Goal: Task Accomplishment & Management: Complete application form

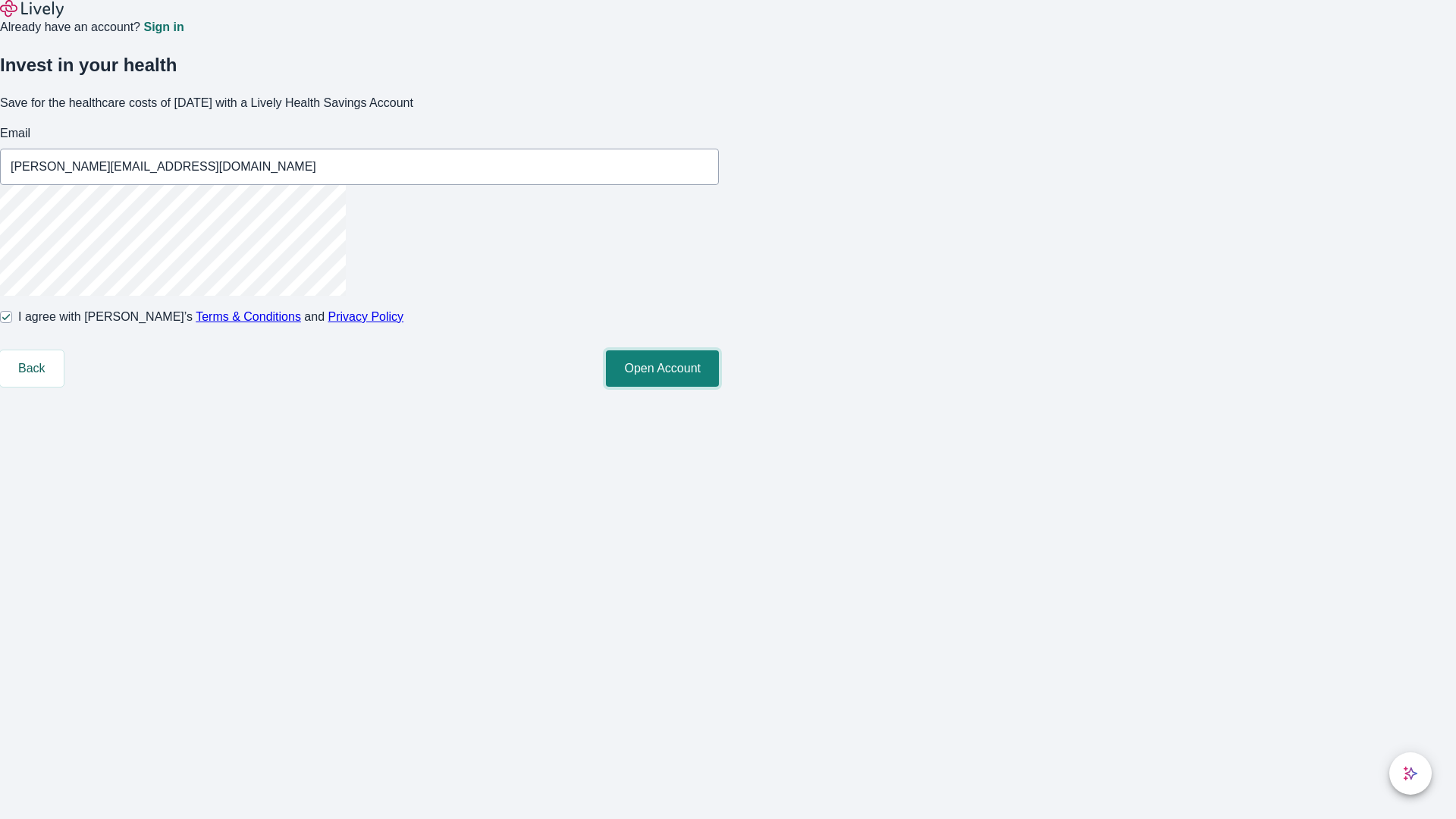
click at [719, 386] on button "Open Account" at bounding box center [663, 369] width 113 height 37
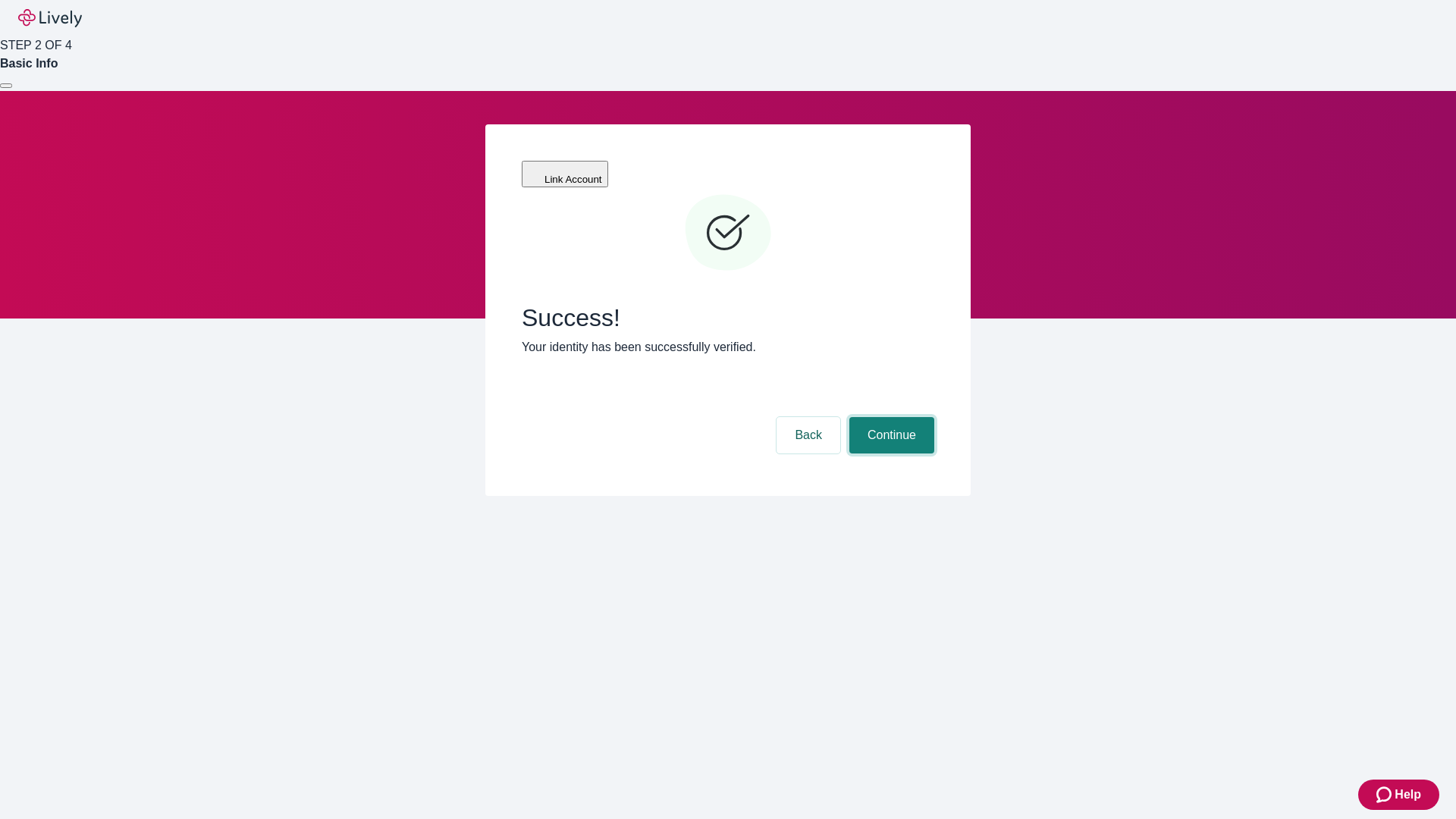
click at [890, 417] on button "Continue" at bounding box center [892, 435] width 85 height 37
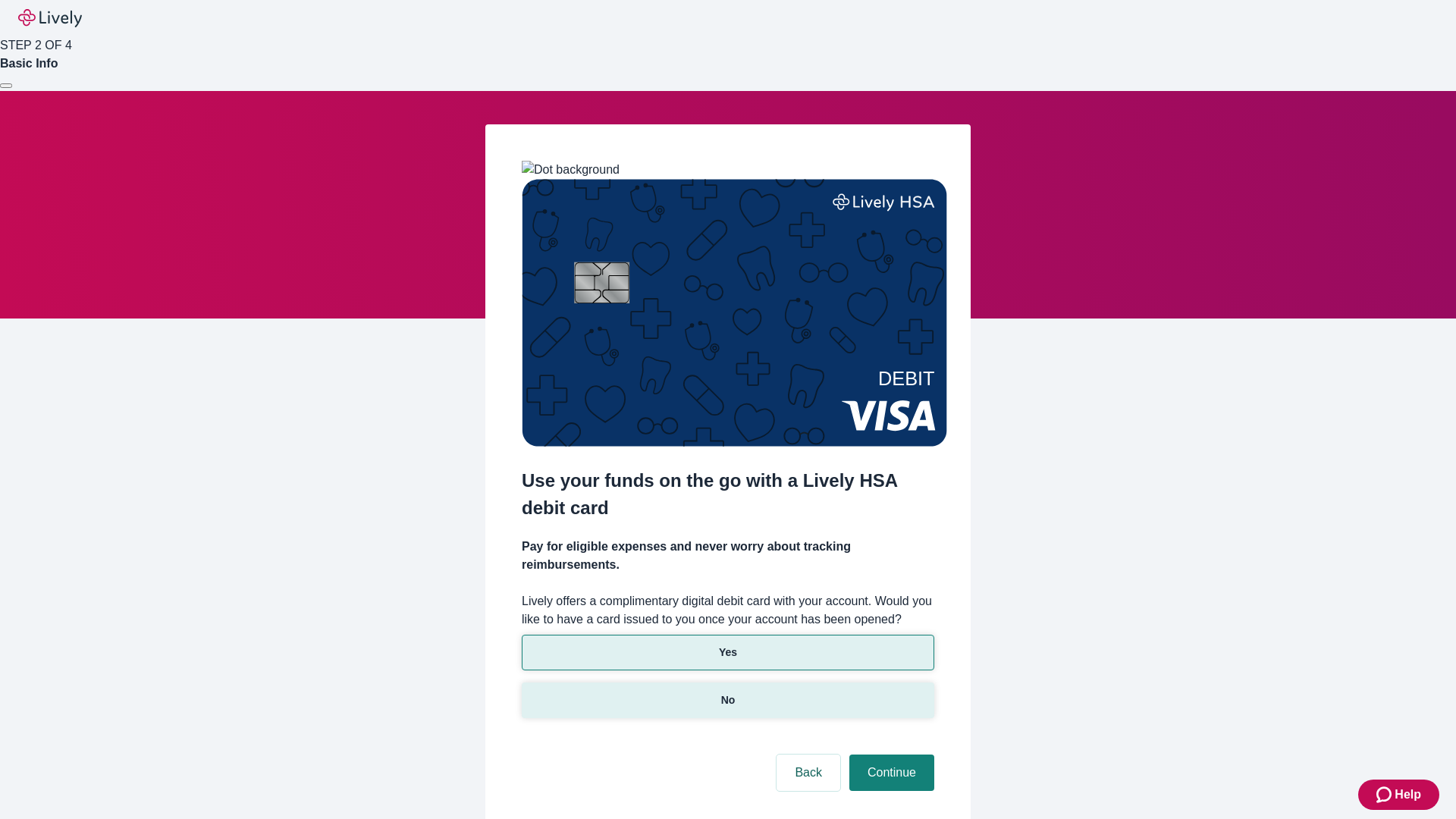
click at [728, 693] on p "No" at bounding box center [728, 700] width 15 height 16
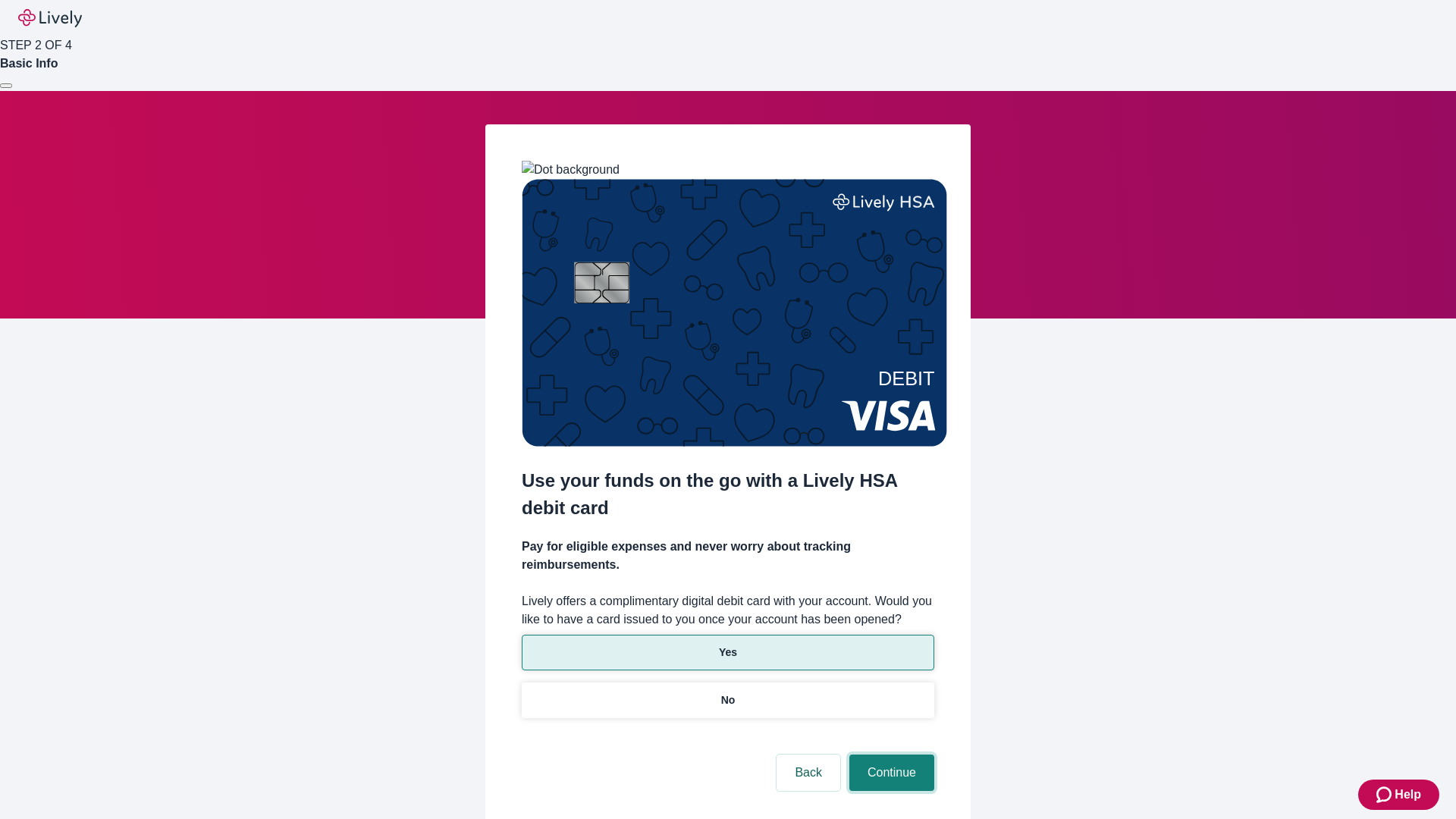
click at [890, 754] on button "Continue" at bounding box center [892, 773] width 85 height 37
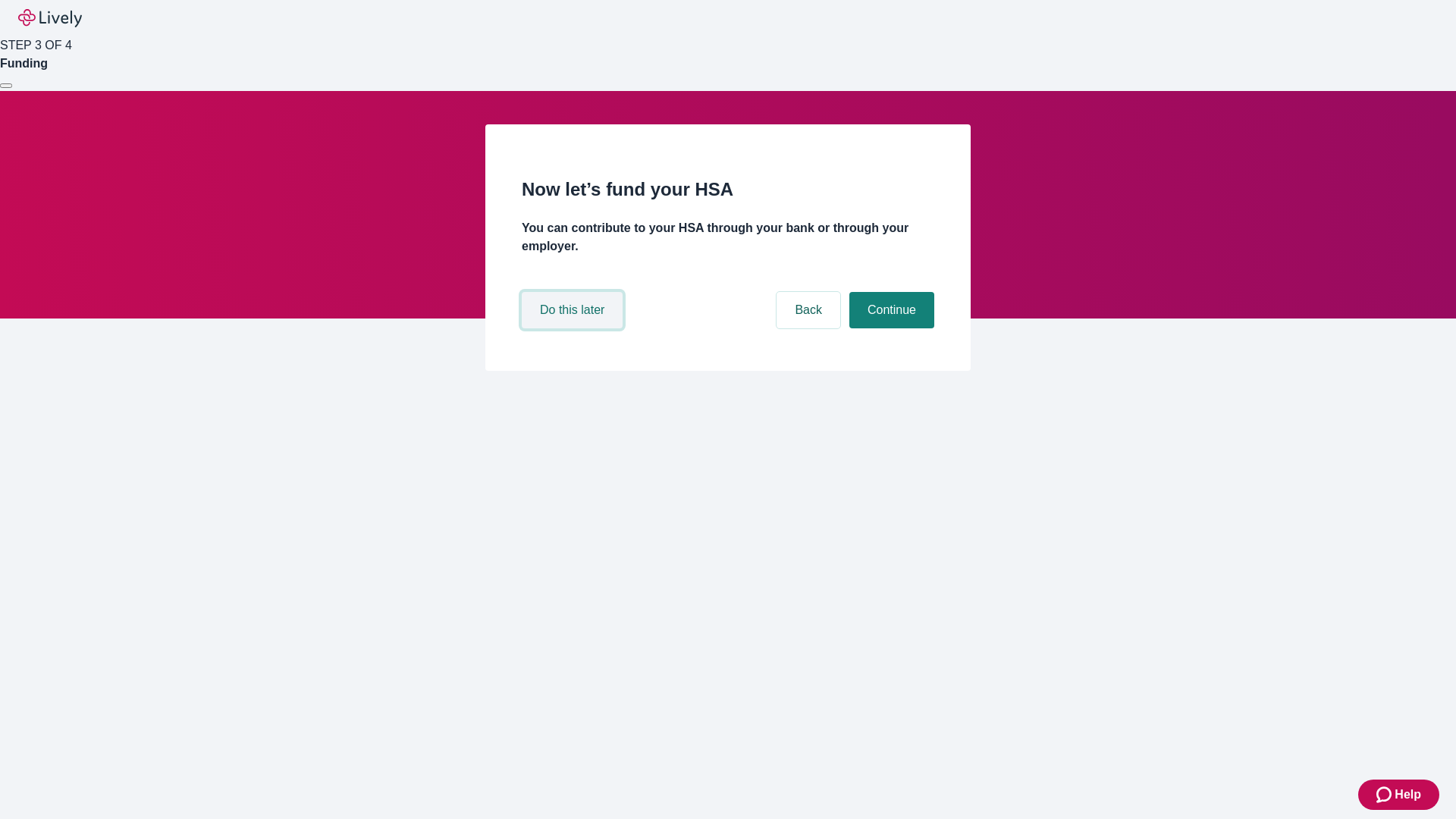
click at [574, 328] on button "Do this later" at bounding box center [572, 311] width 101 height 37
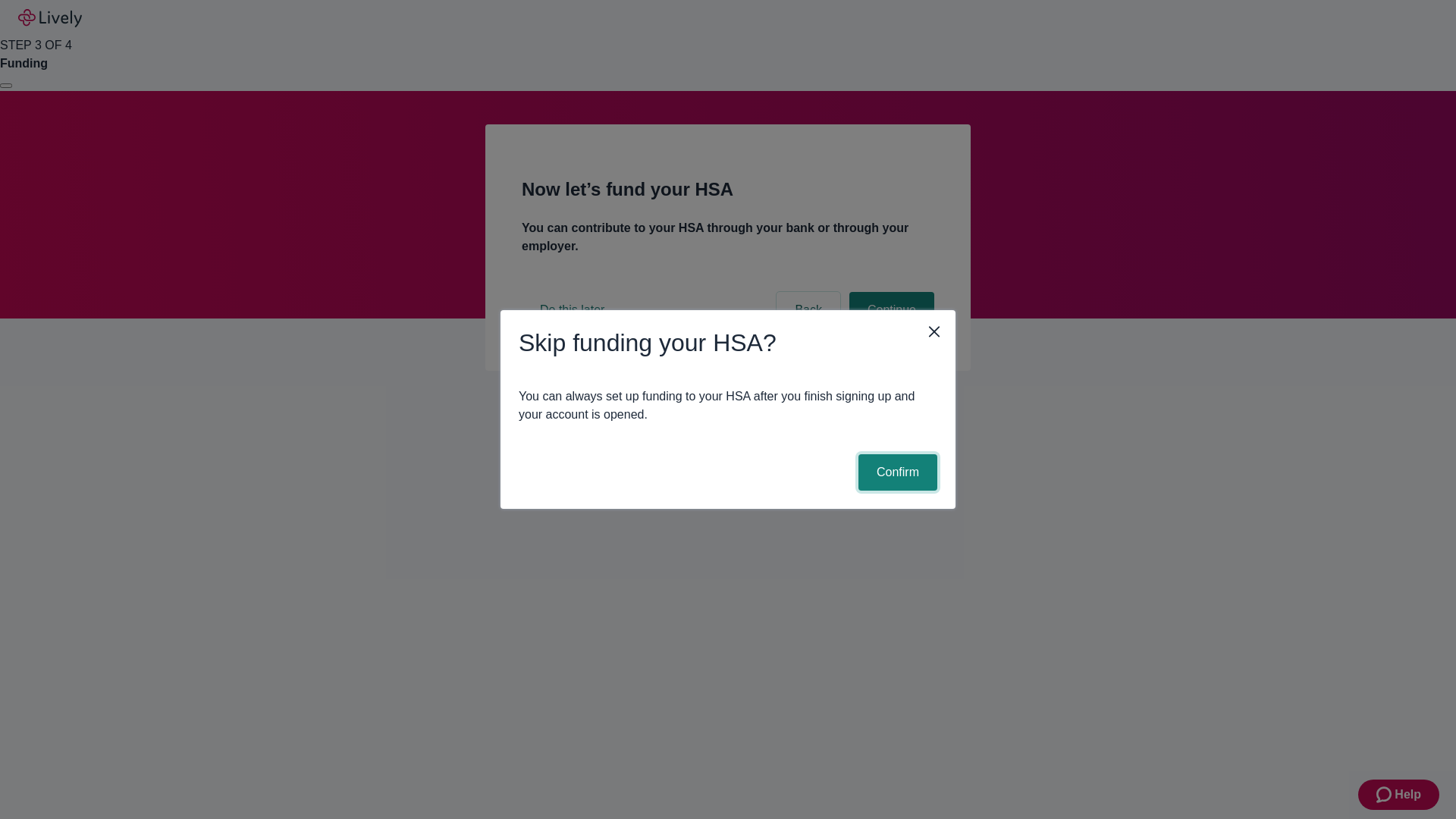
click at [896, 473] on button "Confirm" at bounding box center [898, 473] width 79 height 37
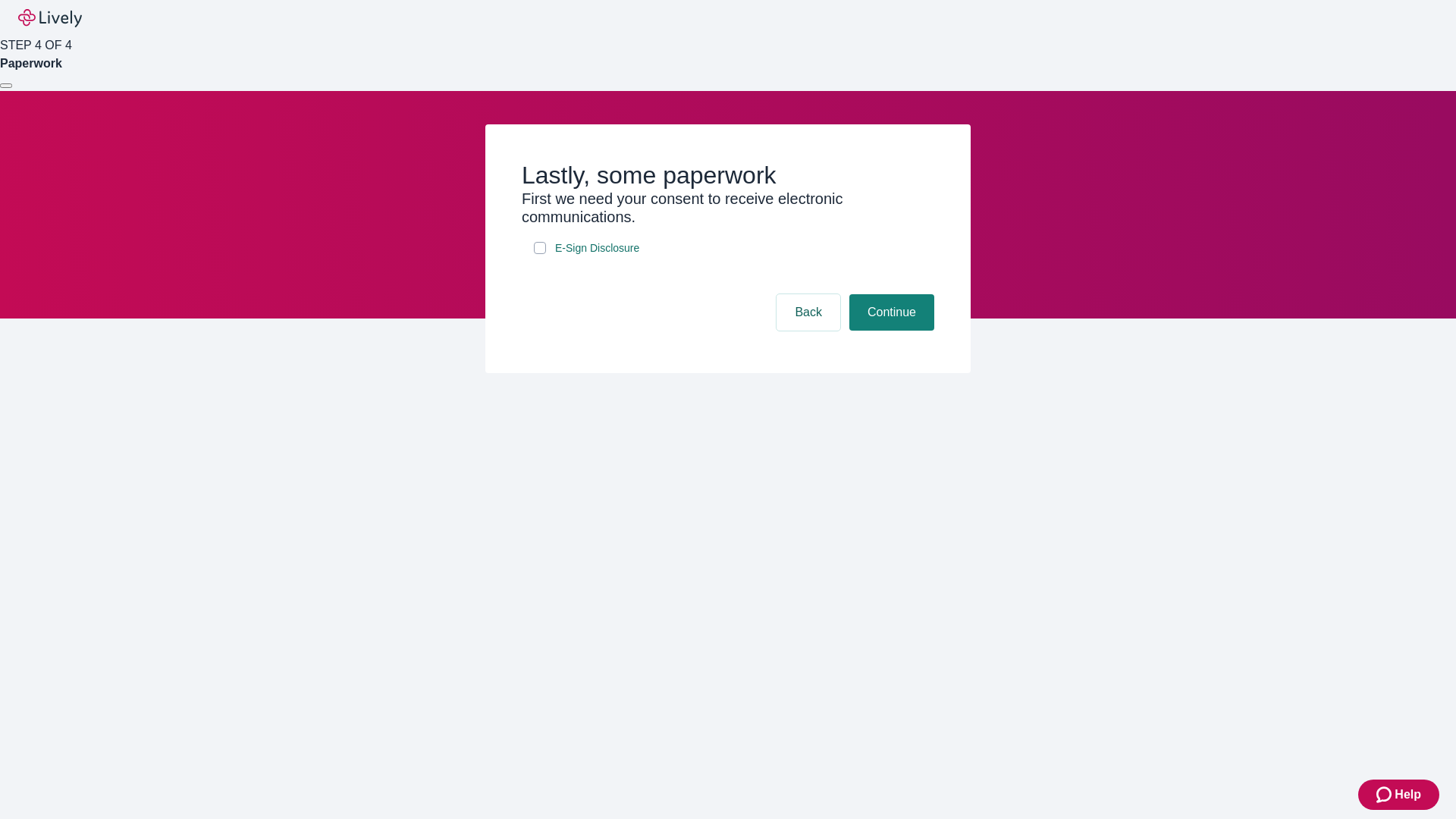
click at [540, 254] on input "E-Sign Disclosure" at bounding box center [540, 248] width 12 height 12
checkbox input "true"
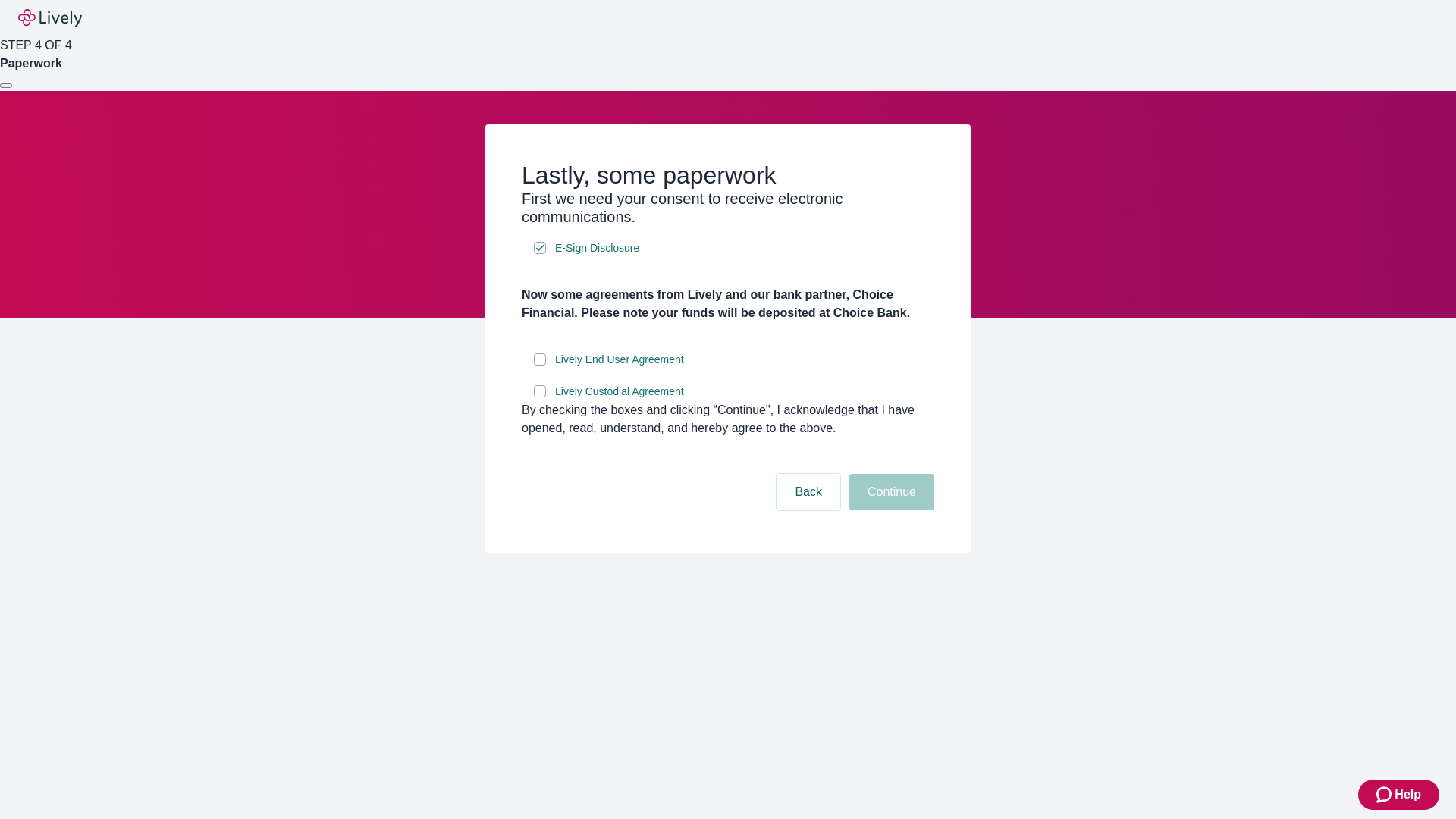
click at [540, 365] on input "Lively End User Agreement" at bounding box center [540, 359] width 12 height 12
checkbox input "true"
click at [540, 398] on input "Lively Custodial Agreement" at bounding box center [540, 392] width 12 height 12
checkbox input "true"
click at [890, 510] on button "Continue" at bounding box center [892, 492] width 85 height 37
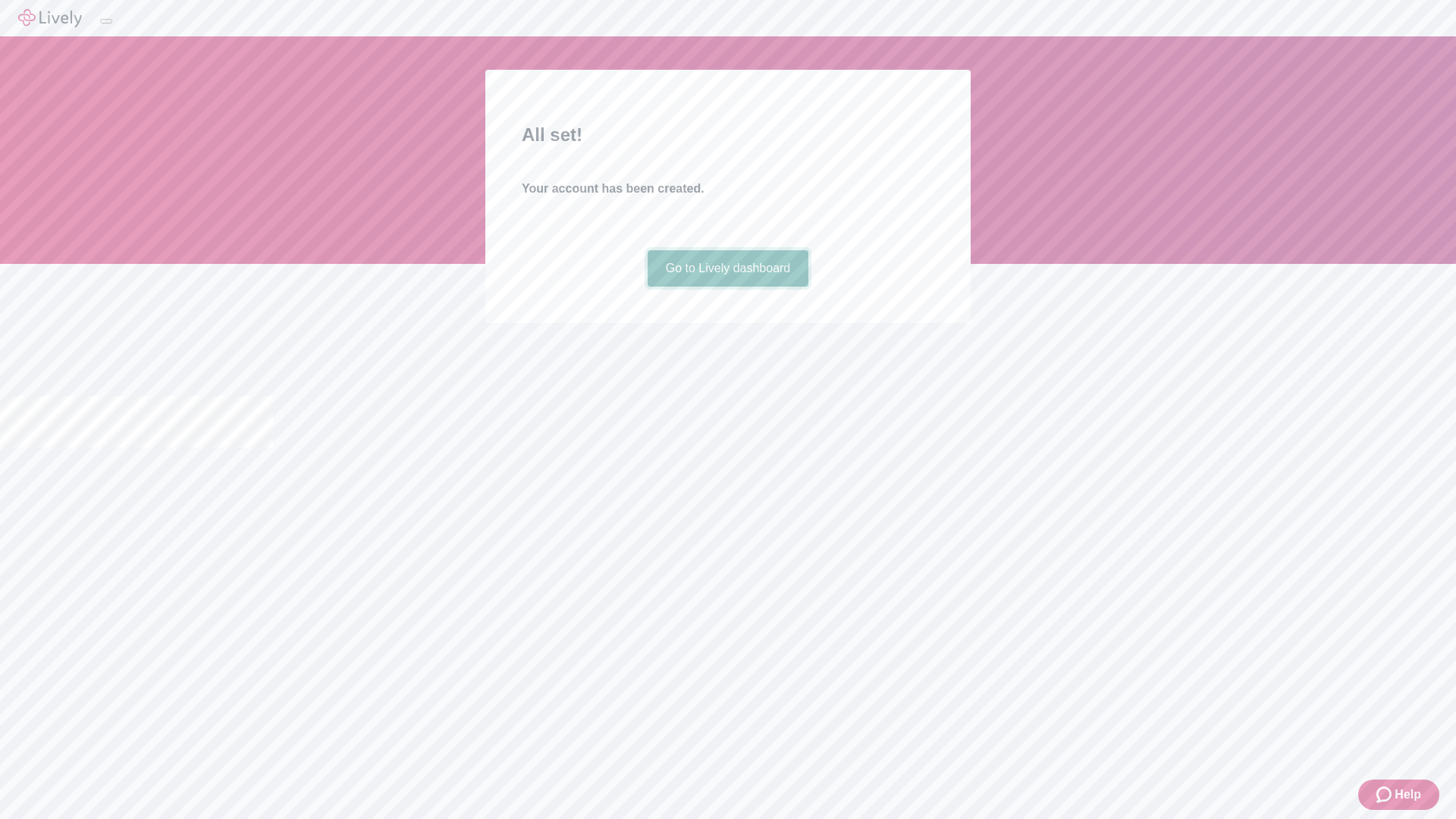
click at [728, 287] on link "Go to Lively dashboard" at bounding box center [728, 269] width 161 height 37
